Goal: Task Accomplishment & Management: Complete application form

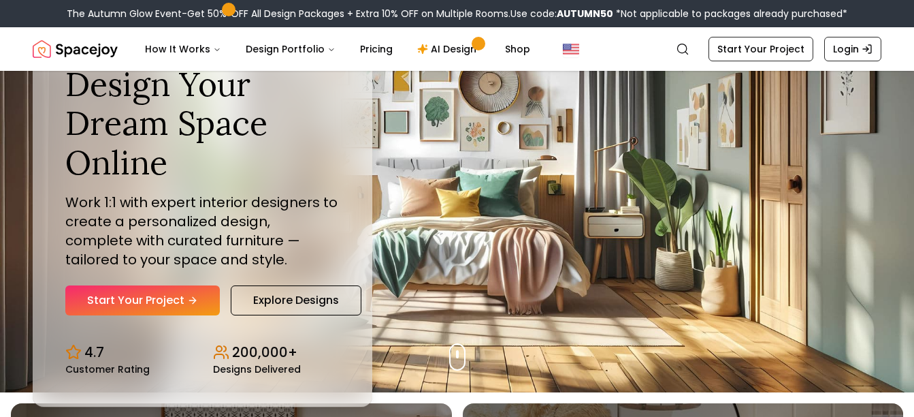
scroll to position [27, 0]
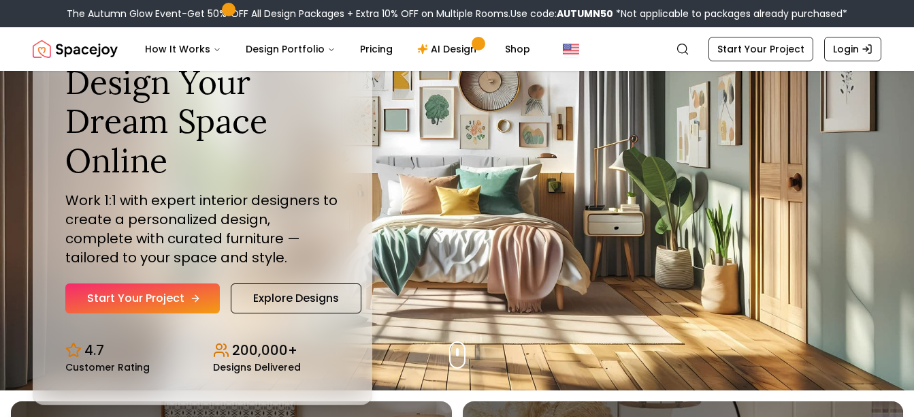
click at [176, 292] on link "Start Your Project" at bounding box center [142, 298] width 155 height 30
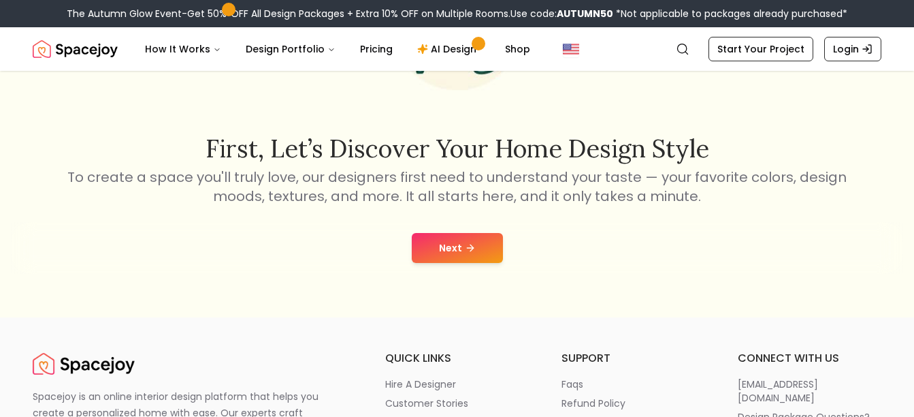
scroll to position [177, 0]
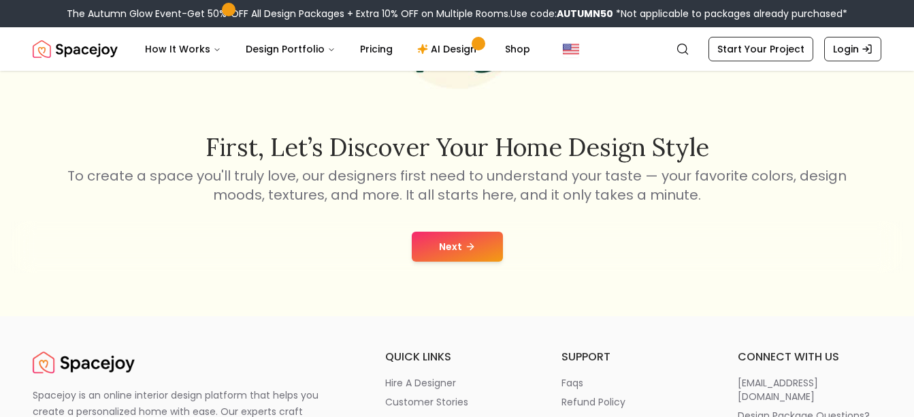
click at [418, 230] on div "Next" at bounding box center [457, 247] width 892 height 52
click at [418, 234] on button "Next" at bounding box center [457, 246] width 91 height 30
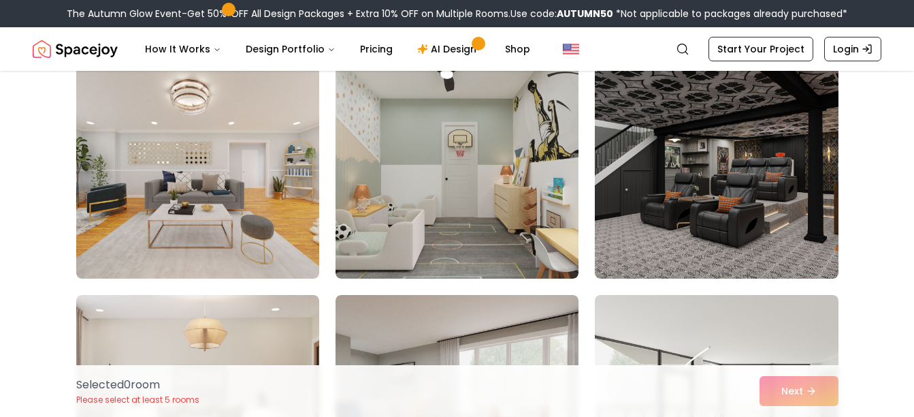
scroll to position [125, 0]
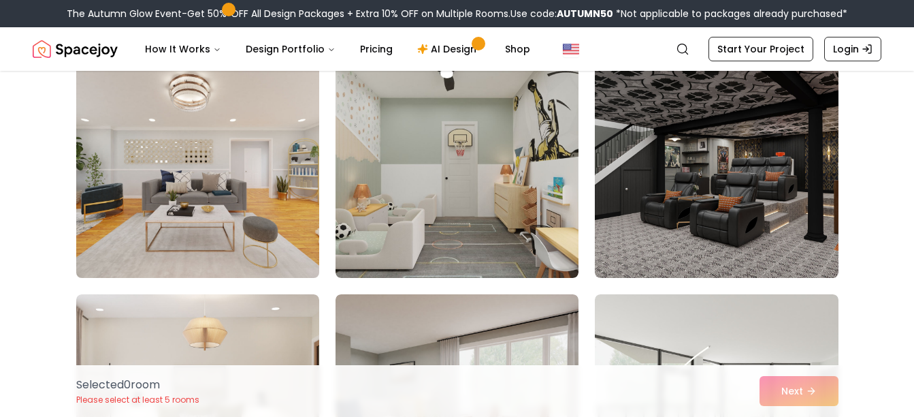
click at [233, 195] on img at bounding box center [197, 168] width 255 height 229
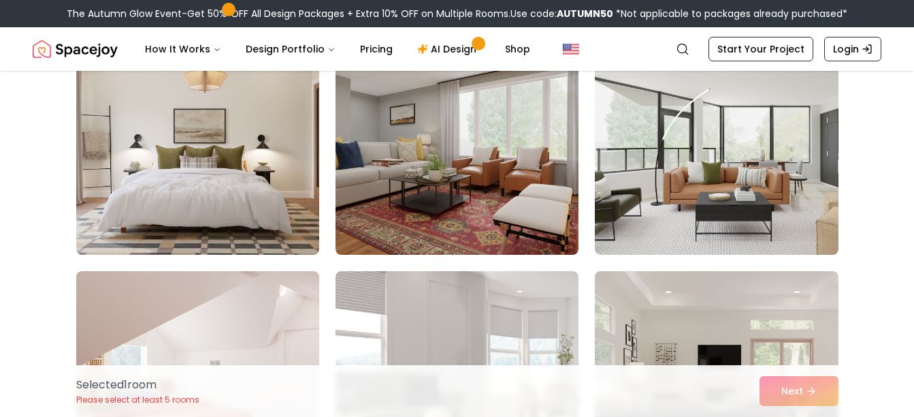
scroll to position [381, 0]
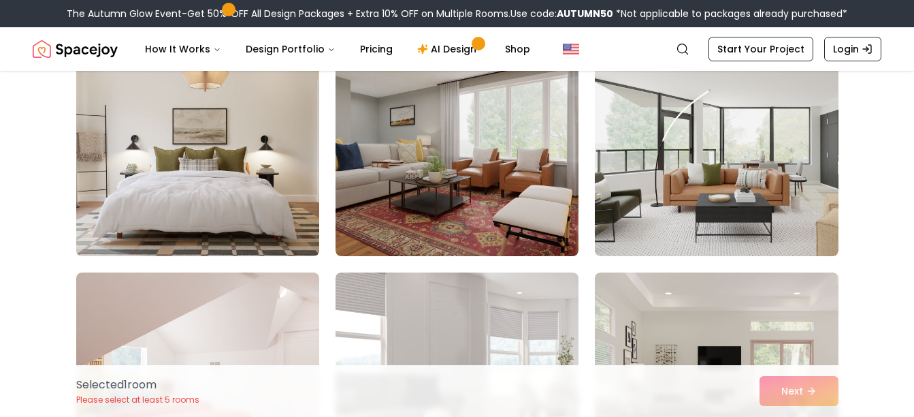
click at [232, 205] on img at bounding box center [197, 147] width 255 height 229
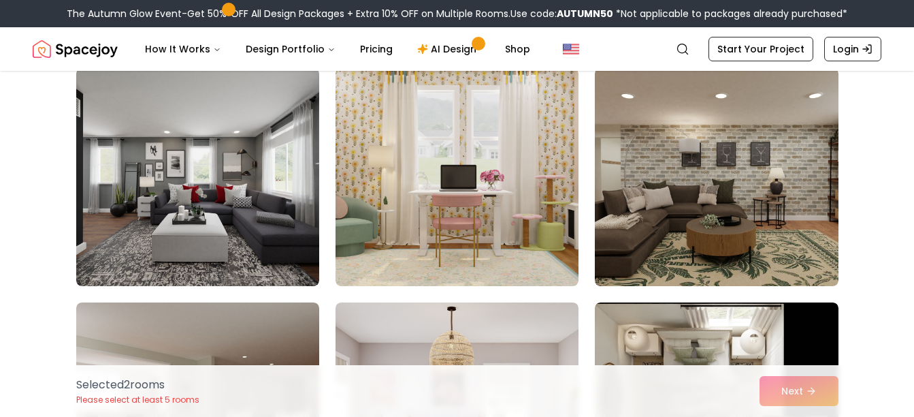
scroll to position [1991, 0]
click at [506, 114] on img at bounding box center [457, 176] width 243 height 218
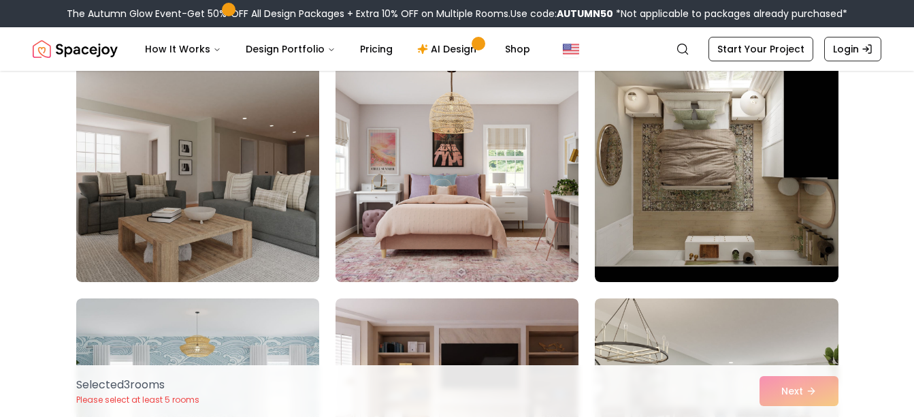
scroll to position [2229, 0]
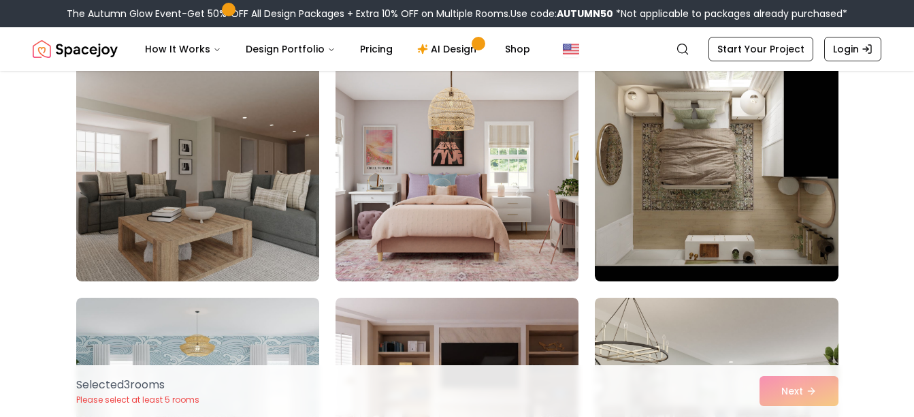
click at [526, 138] on img at bounding box center [456, 172] width 255 height 229
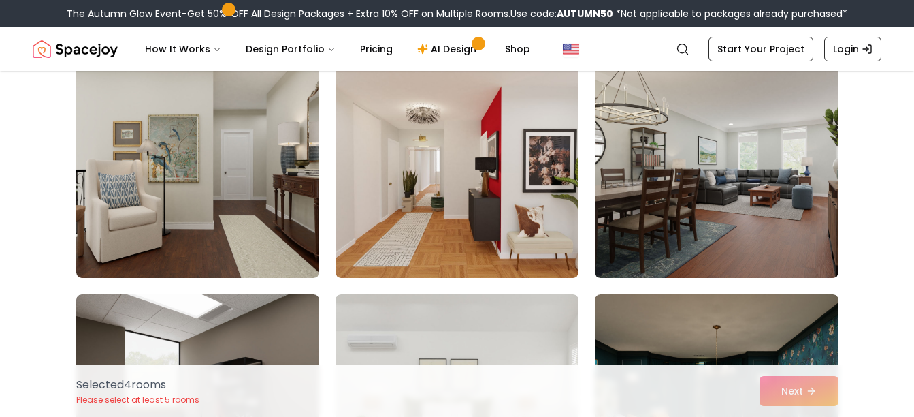
scroll to position [2702, 0]
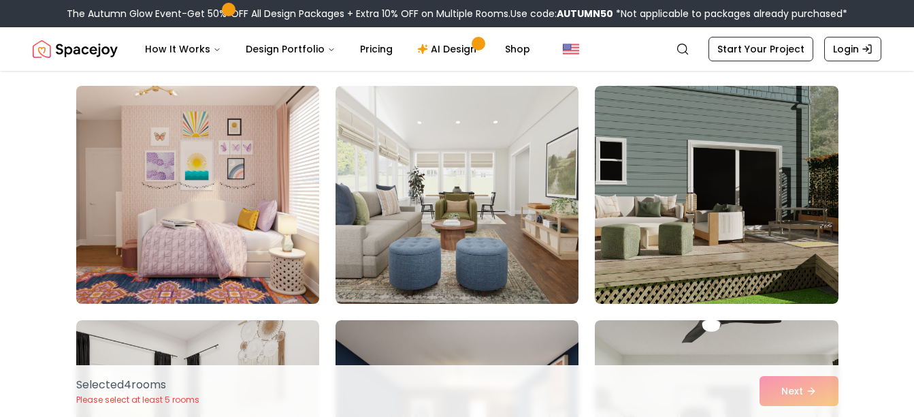
click at [237, 199] on img at bounding box center [197, 194] width 255 height 229
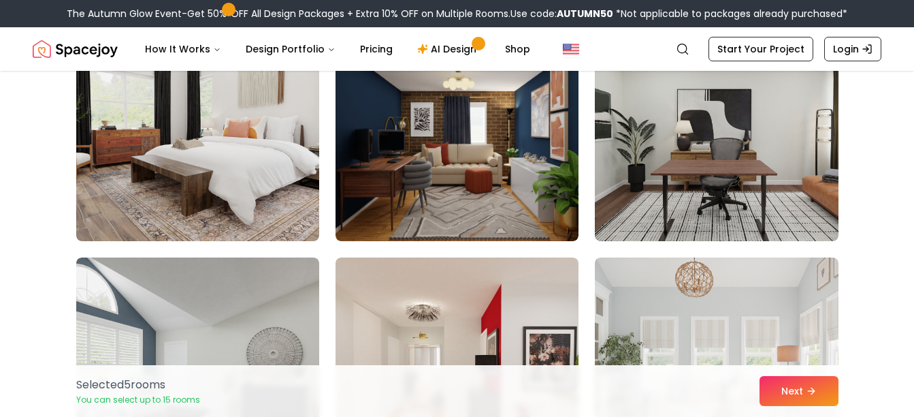
scroll to position [3661, 0]
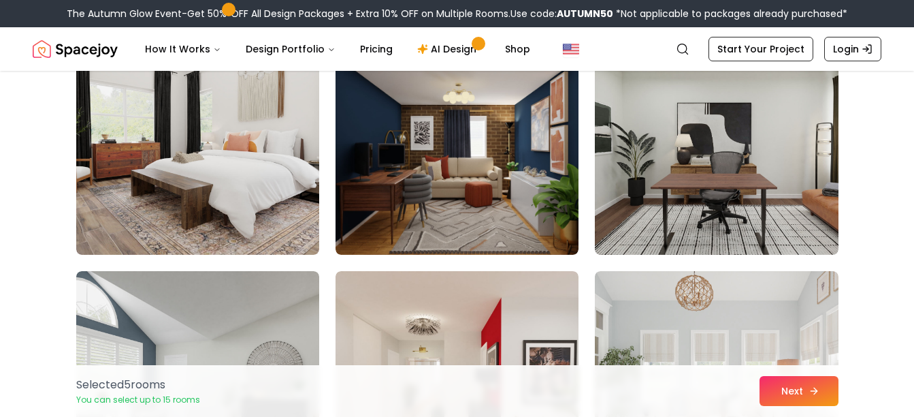
click at [766, 385] on button "Next" at bounding box center [799, 391] width 79 height 30
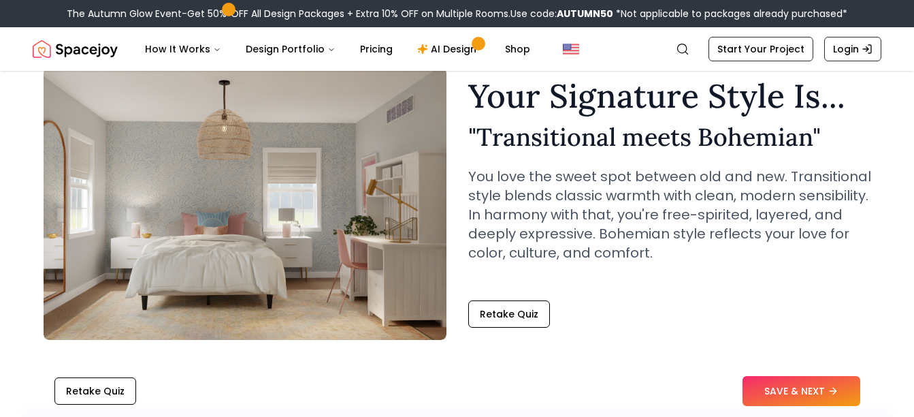
scroll to position [63, 0]
